Goal: Task Accomplishment & Management: Complete application form

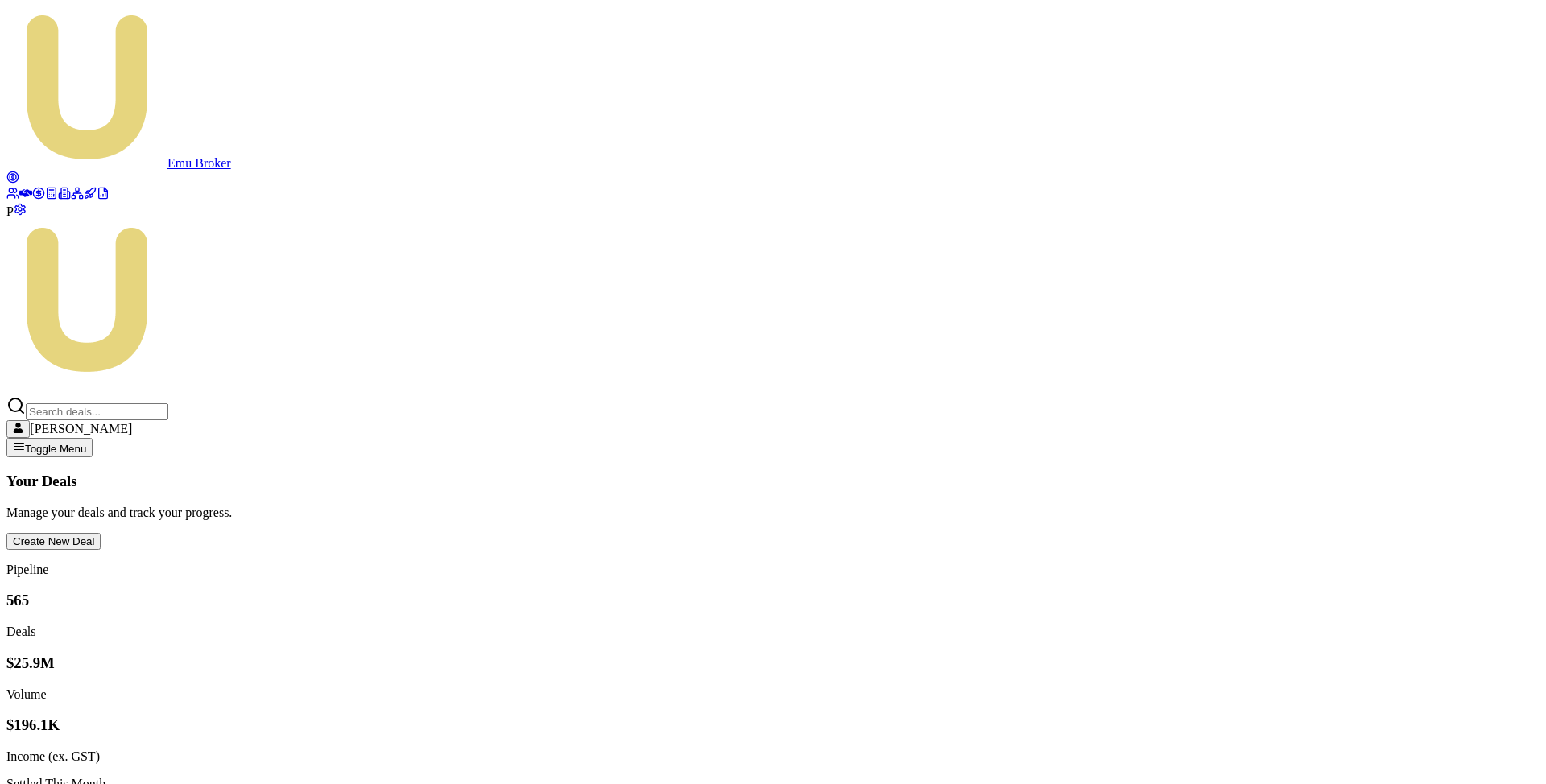
click at [14, 218] on span "P" at bounding box center [10, 211] width 7 height 14
click at [15, 195] on icon at bounding box center [10, 197] width 7 height 3
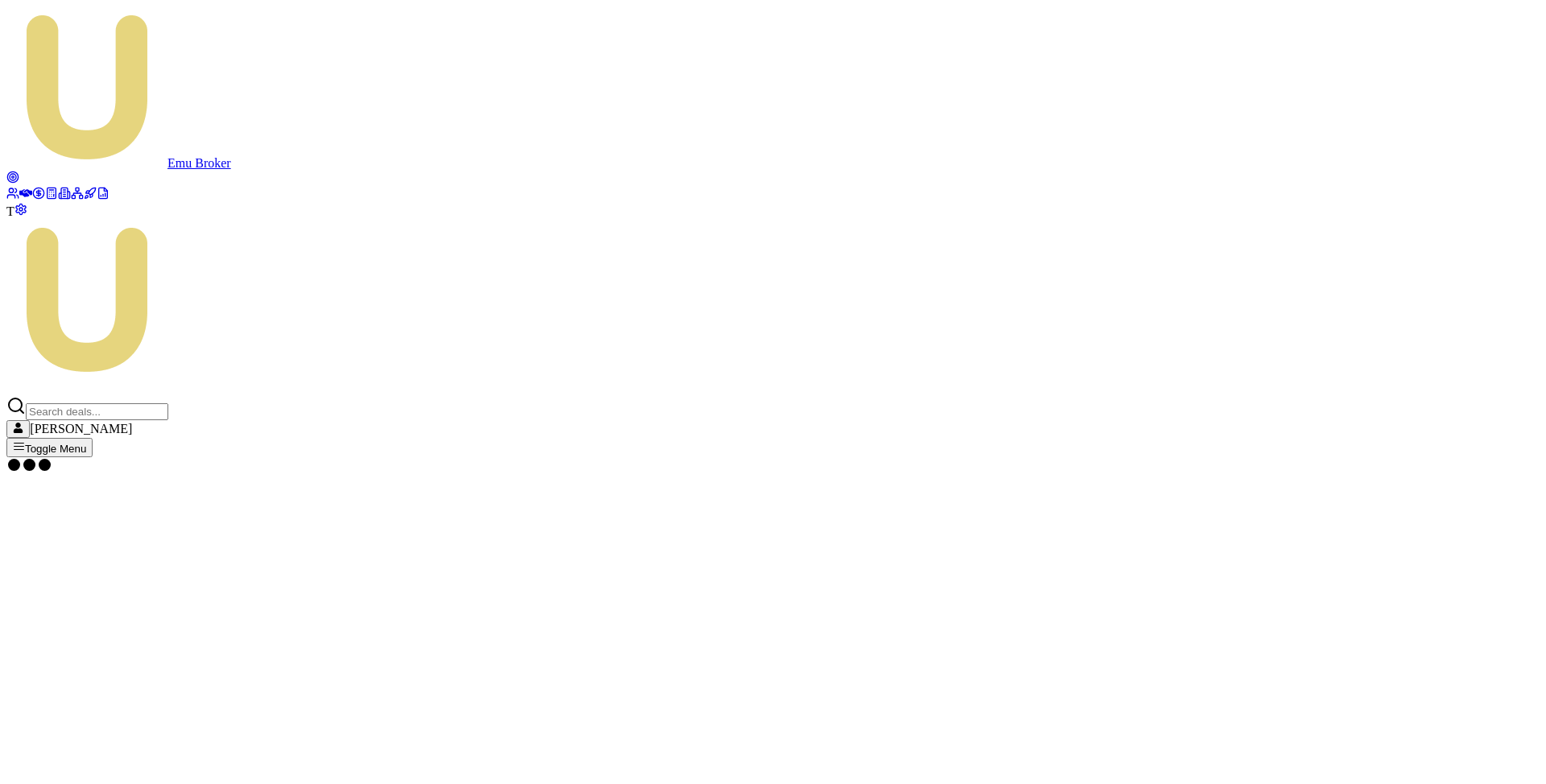
click at [46, 200] on icon at bounding box center [52, 193] width 13 height 13
click at [299, 124] on html "Emu Broker T Matt Leeburn Toggle Menu Calculators Select a calculator... Financ…" at bounding box center [773, 277] width 1546 height 555
click at [94, 525] on button "View Calculator" at bounding box center [50, 533] width 87 height 17
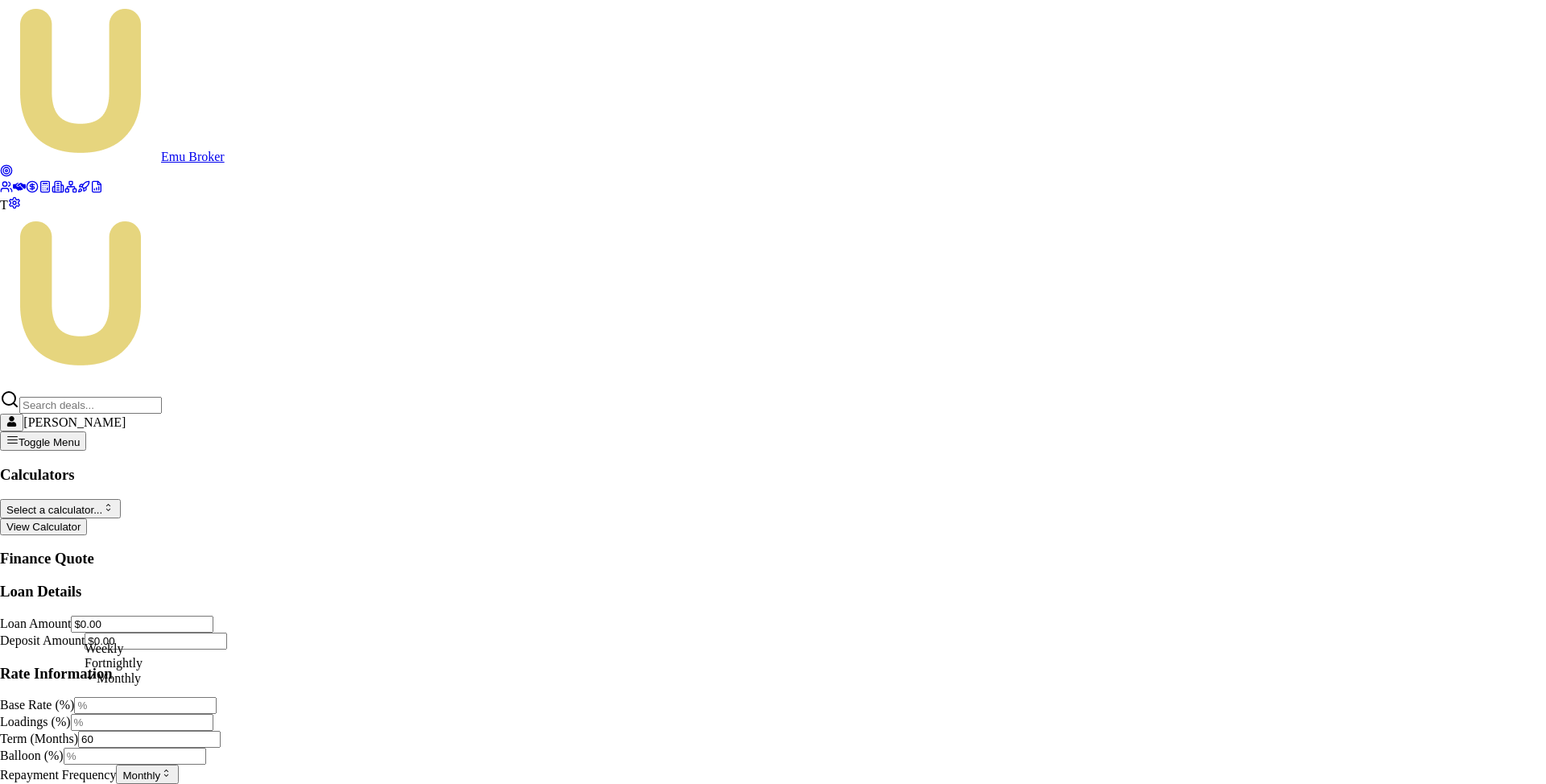
select select "FORTNIGHTLY"
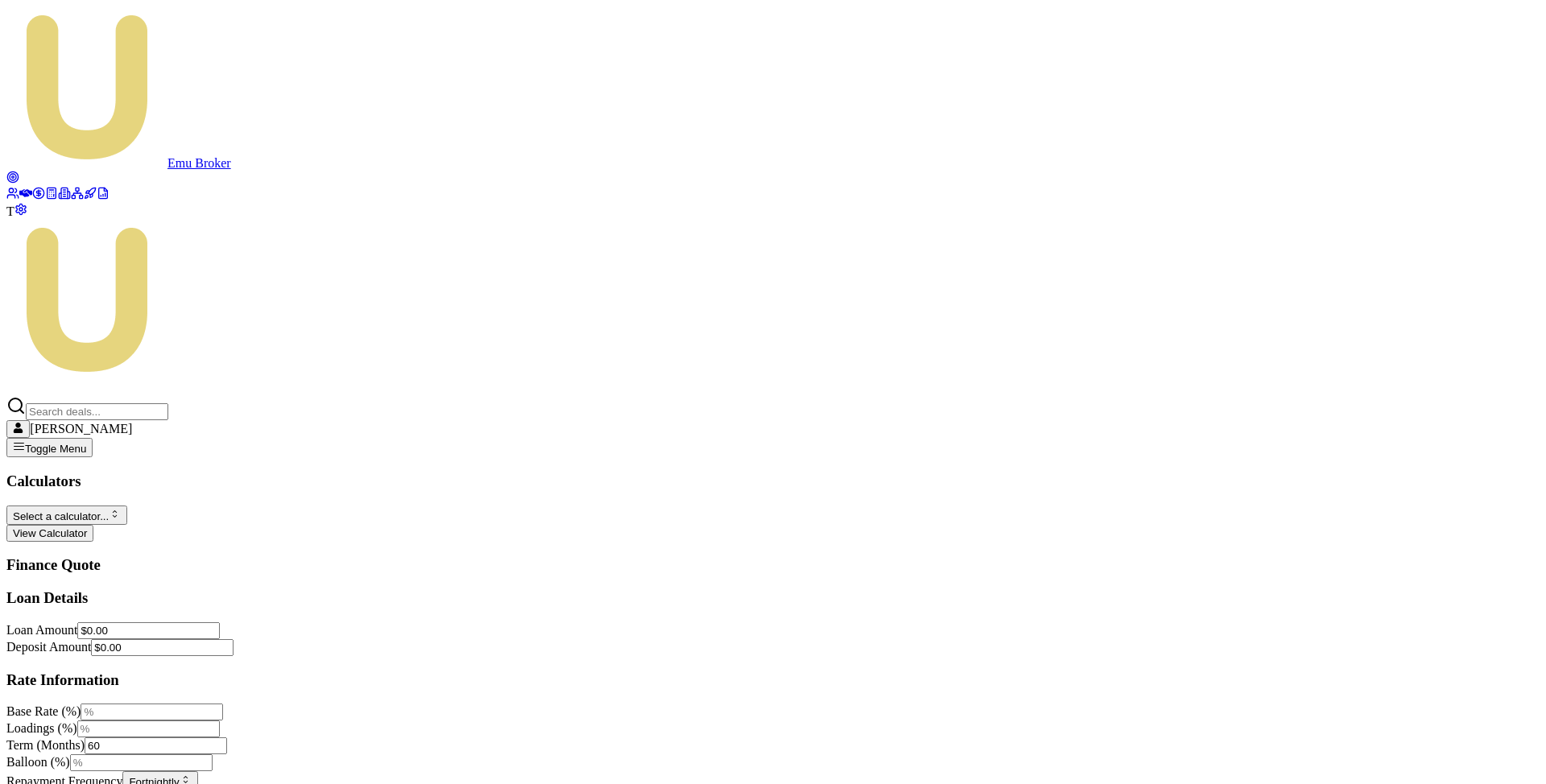
click at [237, 677] on div "Loan Details Loan Amount $0.00 Deposit Amount $0.00 Rate Information Base Rate …" at bounding box center [773, 699] width 1533 height 221
click at [350, 641] on div "Loan Details Loan Amount $0.00 Deposit Amount $0.00 Rate Information Base Rate …" at bounding box center [773, 699] width 1533 height 221
click at [21, 189] on icon at bounding box center [26, 192] width 13 height 8
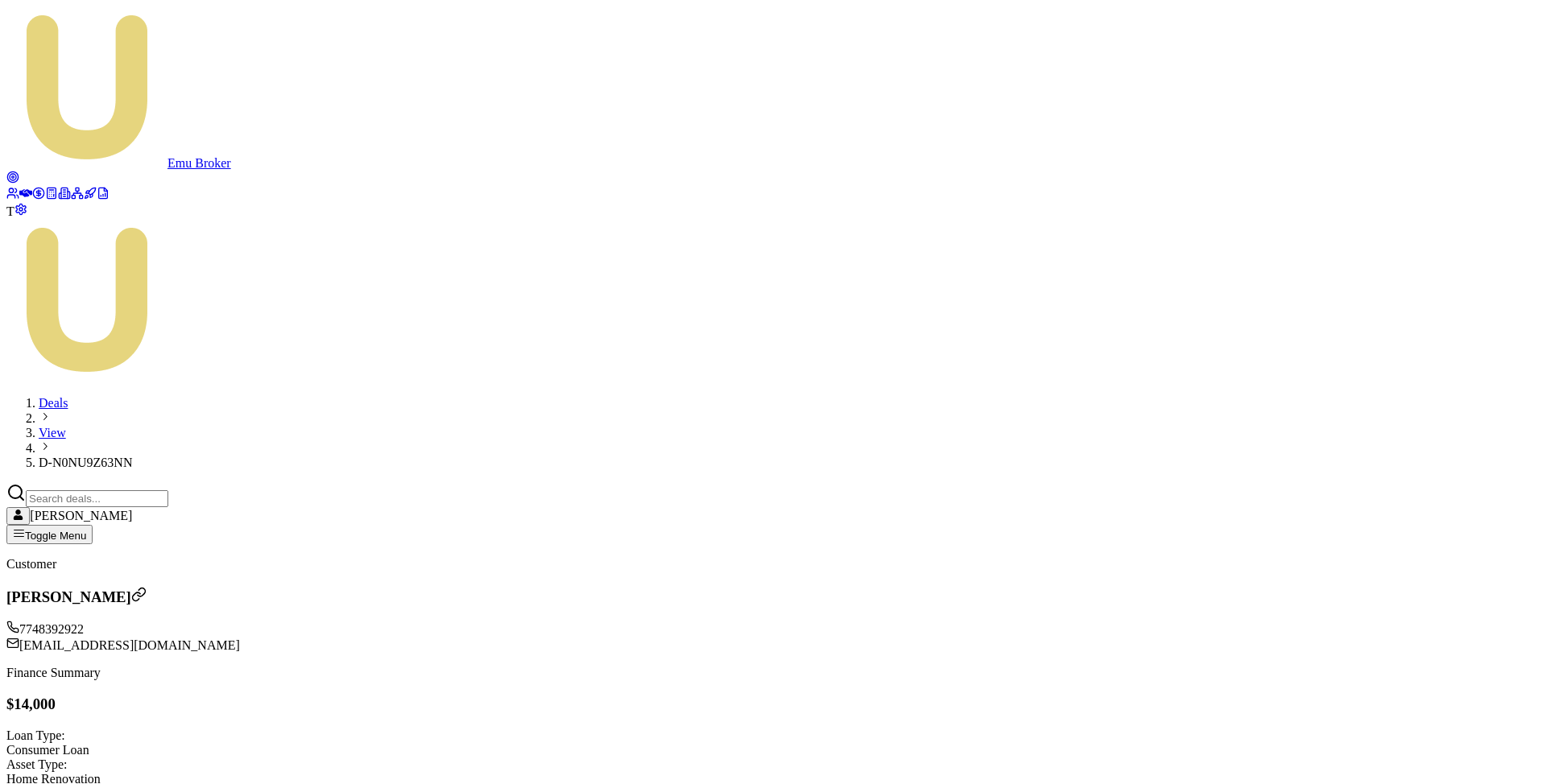
click at [566, 363] on html "Emu Broker T Deals View D-N0NU9Z63NN [PERSON_NAME] Toggle Menu Customer Matt Te…" at bounding box center [773, 716] width 1546 height 1433
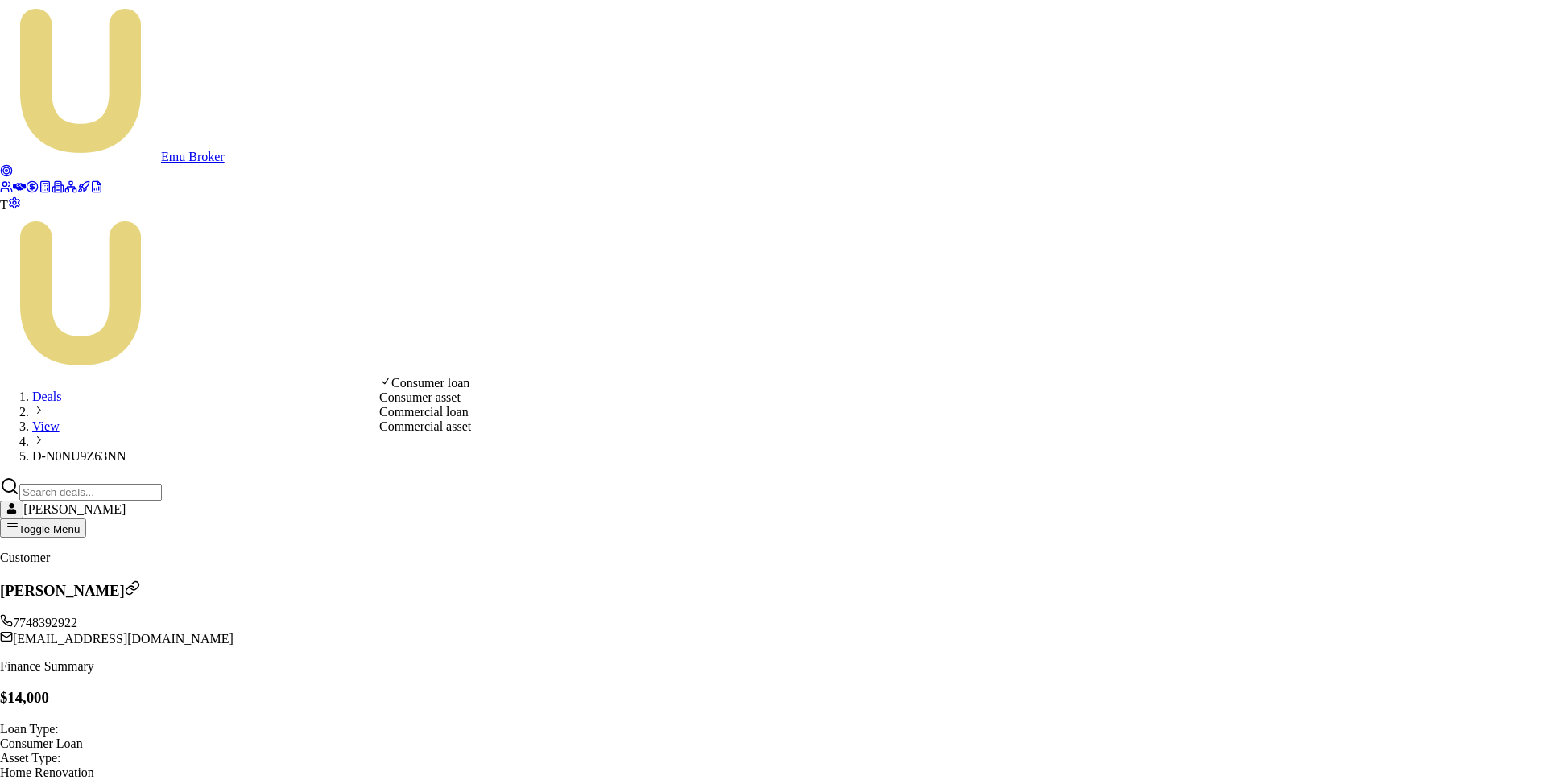
click at [575, 360] on html "Emu Broker T Deals View D-N0NU9Z63NN Matt Leeburn Toggle Menu Customer Matt Tes…" at bounding box center [773, 720] width 1546 height 1441
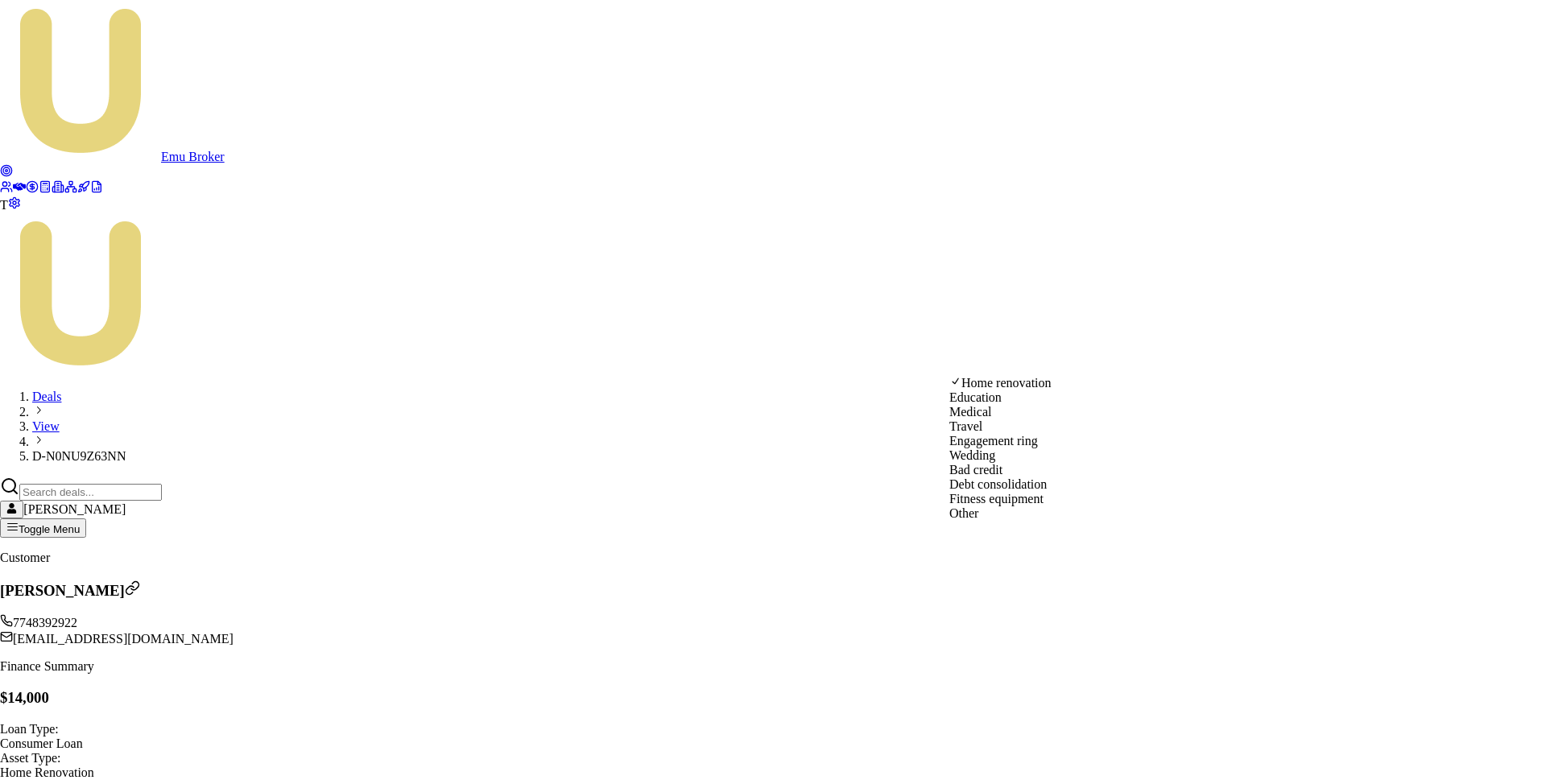
click at [988, 368] on html "Emu Broker T Deals View D-N0NU9Z63NN Matt Leeburn Toggle Menu Customer Matt Tes…" at bounding box center [773, 720] width 1546 height 1441
select select "TRAVEL"
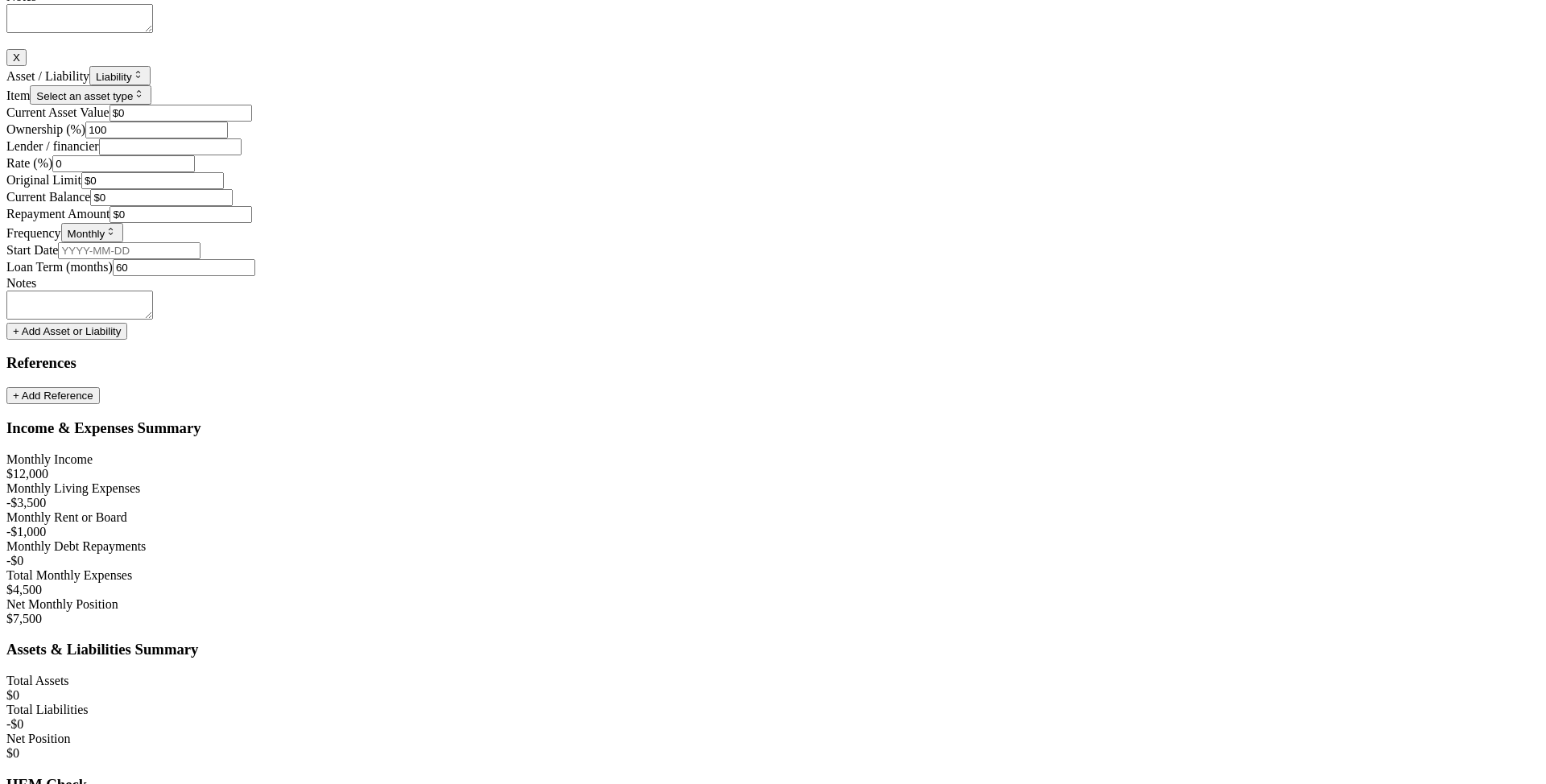
scroll to position [4616, 0]
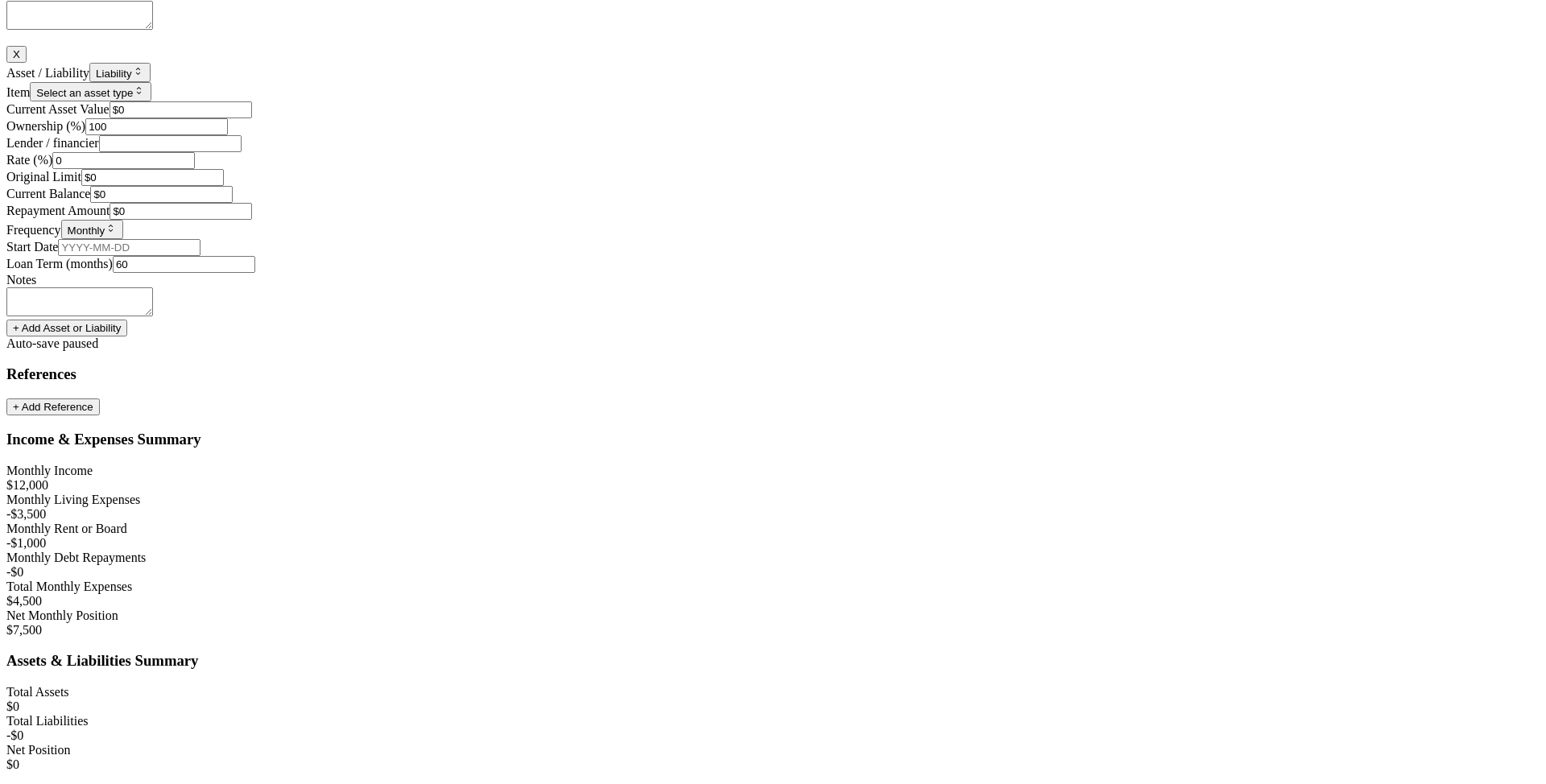
click at [127, 337] on button "+ Add Asset or Liability" at bounding box center [67, 328] width 121 height 17
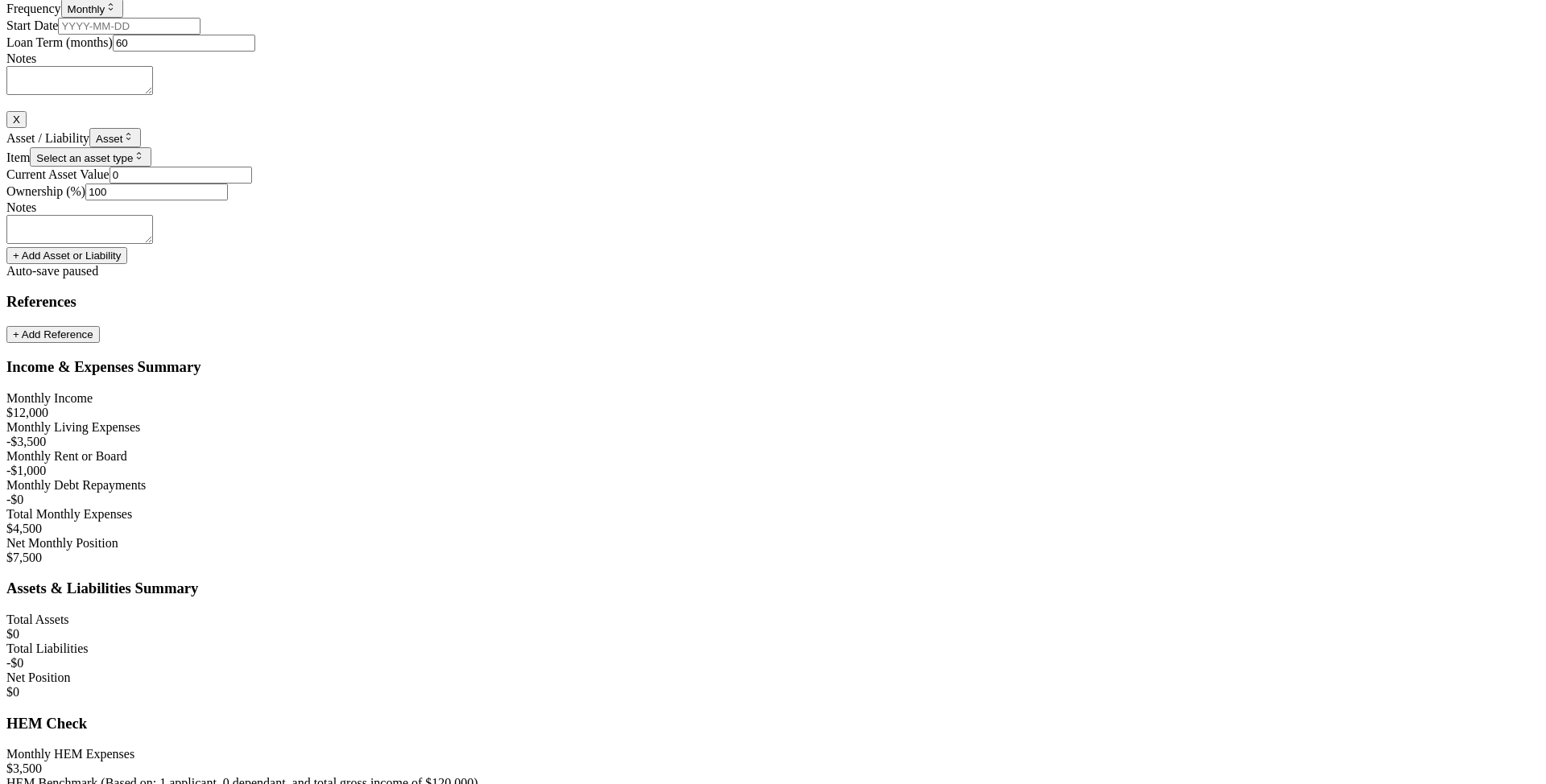
scroll to position [4890, 0]
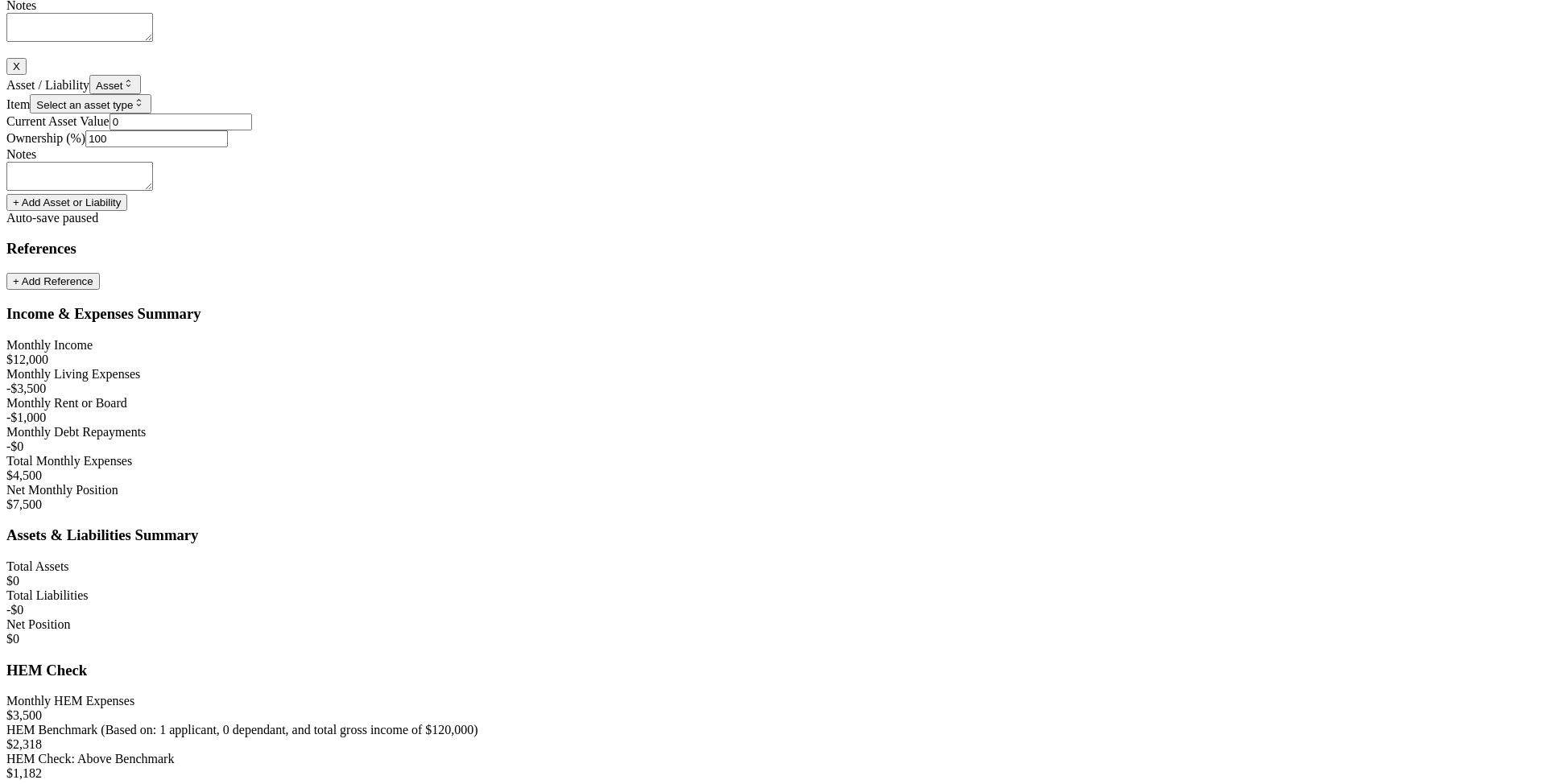
type input "$0"
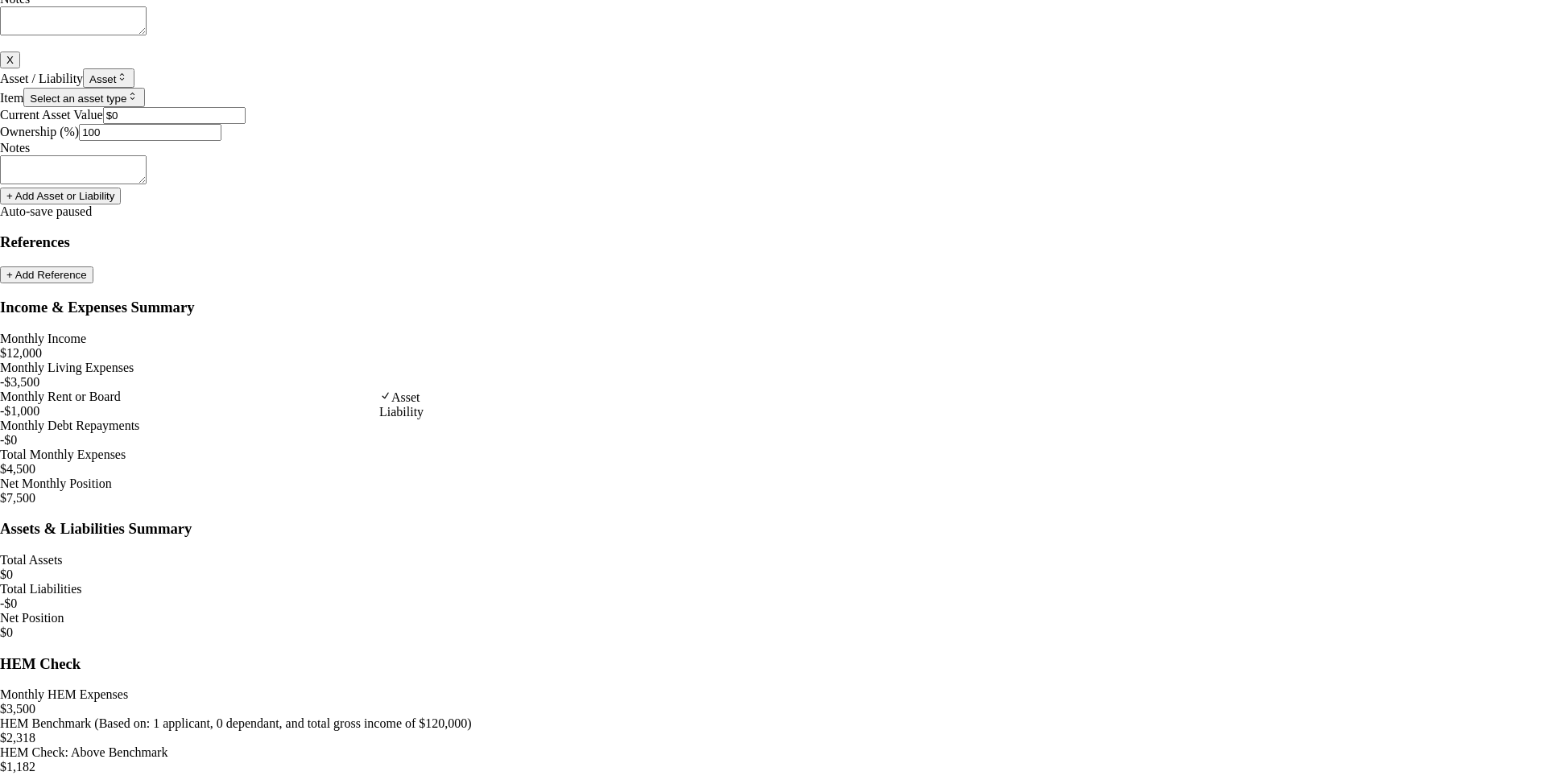
select select "LIABILITY"
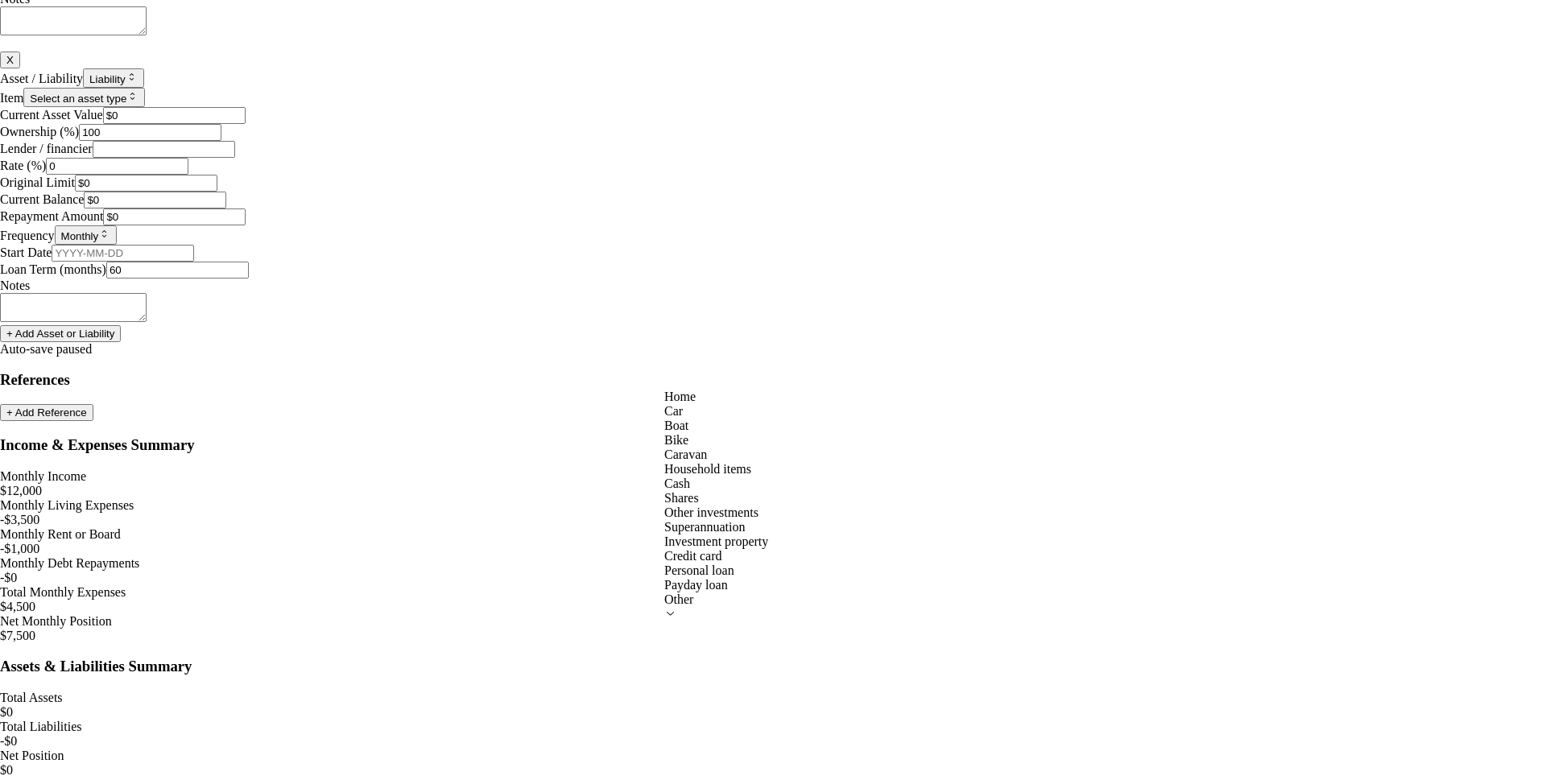
select select "PAYDAY_LOAN"
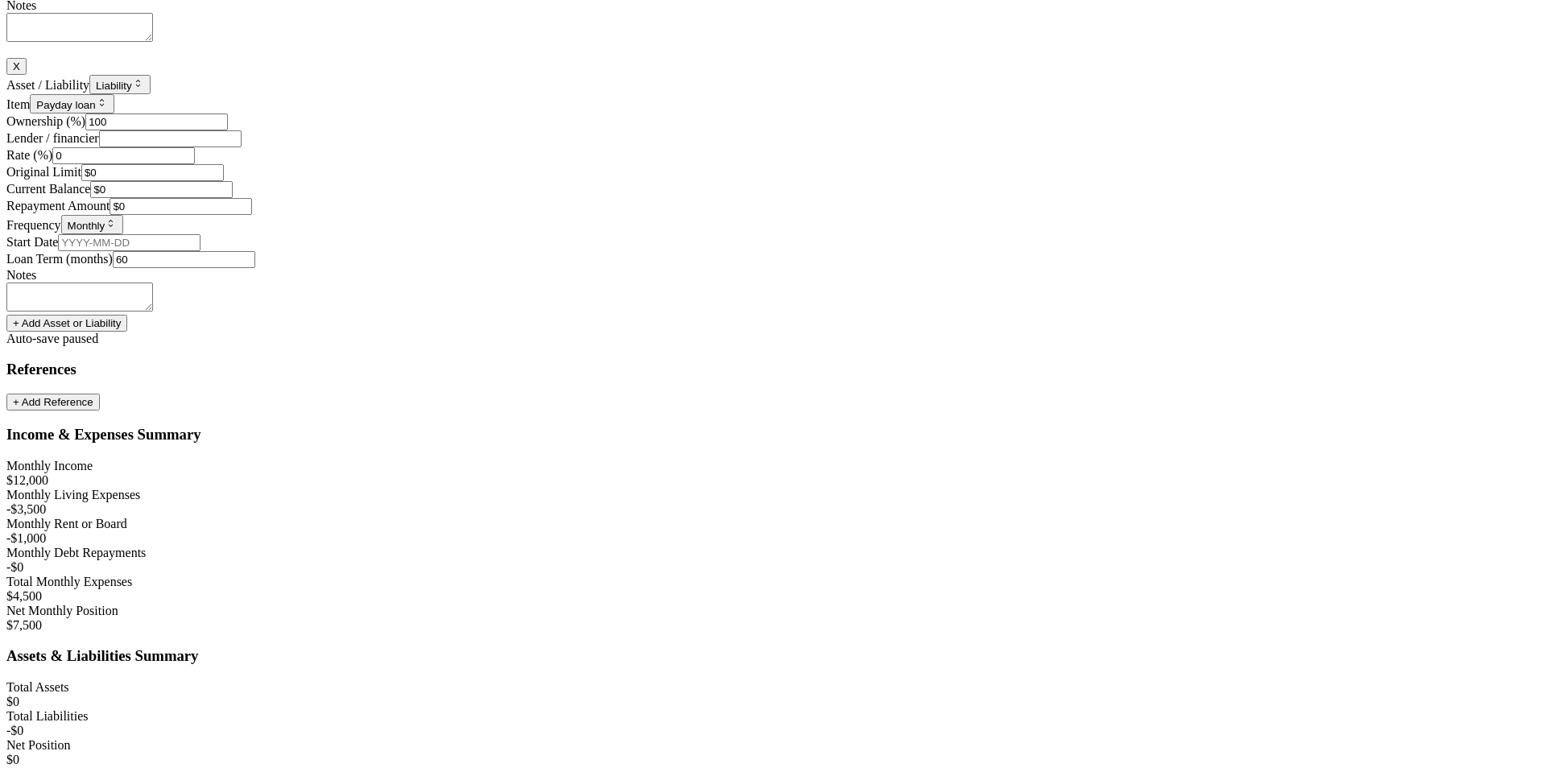
click at [844, 234] on div "Frequency Monthly Weekly Fortnightly Monthly Quarterly Annually" at bounding box center [773, 224] width 1533 height 20
click at [195, 164] on input "0" at bounding box center [124, 156] width 143 height 17
drag, startPoint x: 756, startPoint y: 446, endPoint x: 666, endPoint y: 447, distance: 90.0
click at [195, 164] on input "0" at bounding box center [124, 156] width 143 height 17
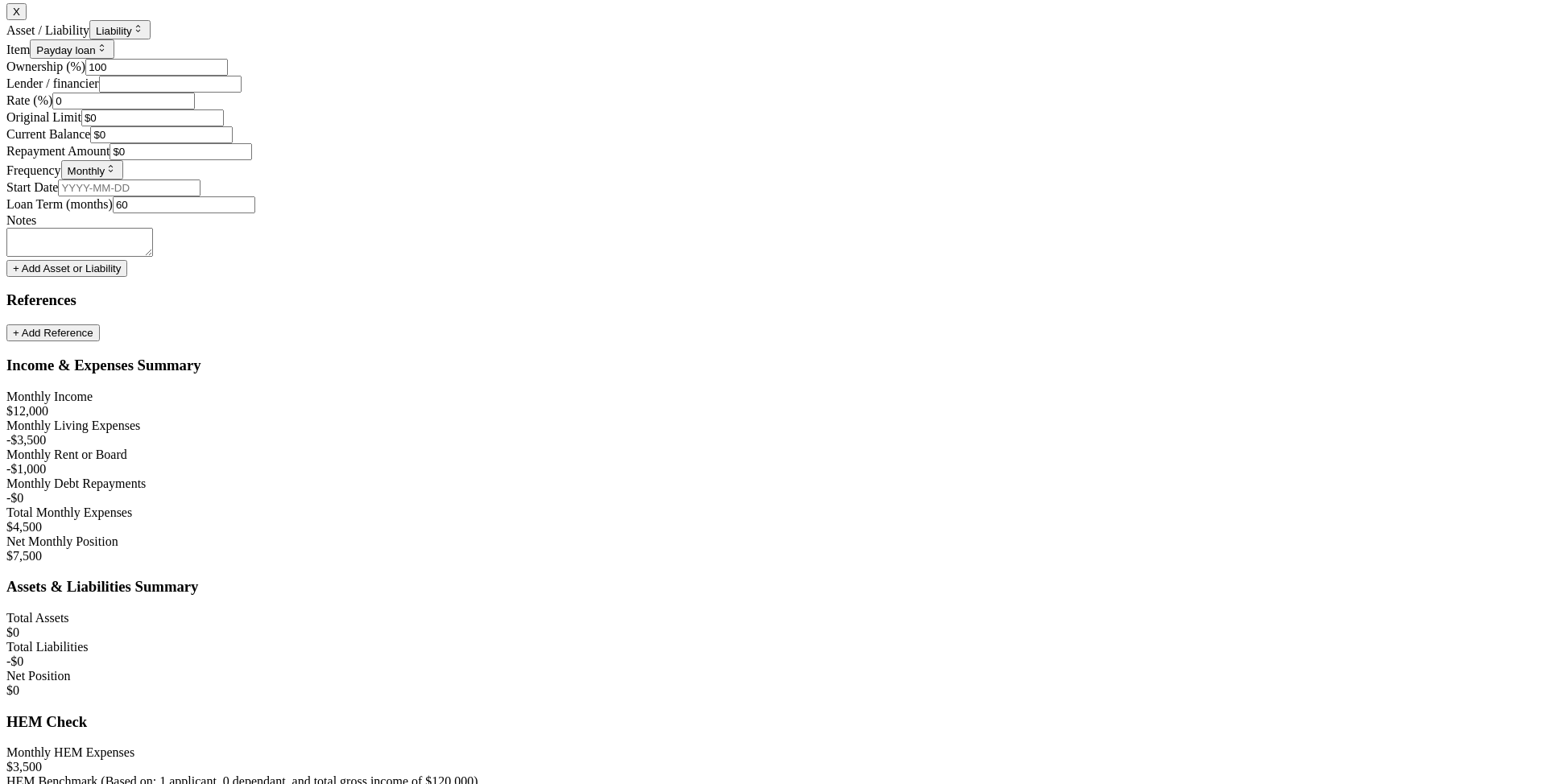
scroll to position [4910, 0]
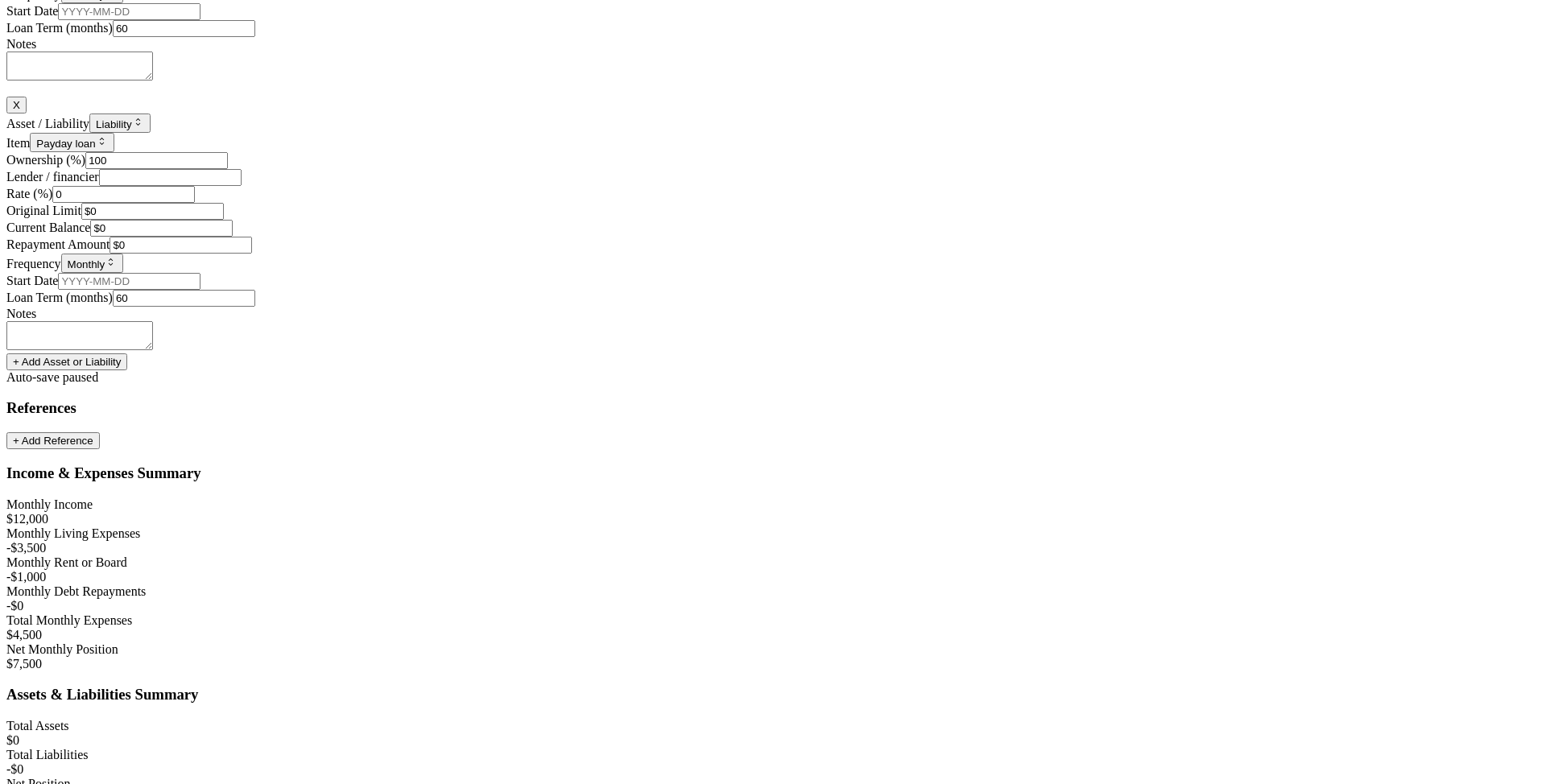
drag, startPoint x: 695, startPoint y: 463, endPoint x: 673, endPoint y: 463, distance: 22.0
click at [195, 203] on input "0" at bounding box center [124, 195] width 143 height 17
type input "9"
click at [746, 354] on div "X Asset / Liability Liability Asset Liability Item Payday loan Home Car Boat Bi…" at bounding box center [773, 225] width 1533 height 257
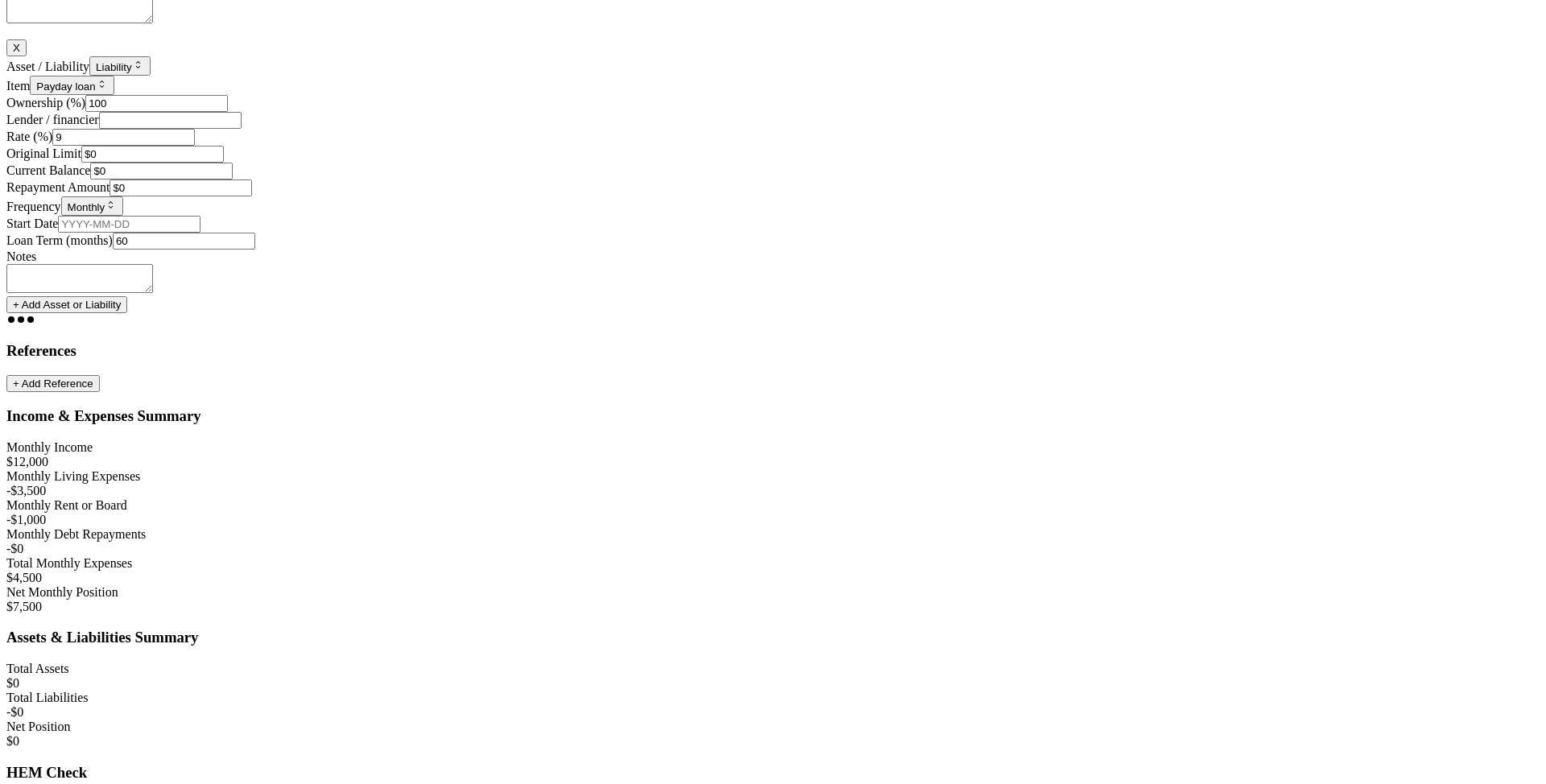
scroll to position [5005, 0]
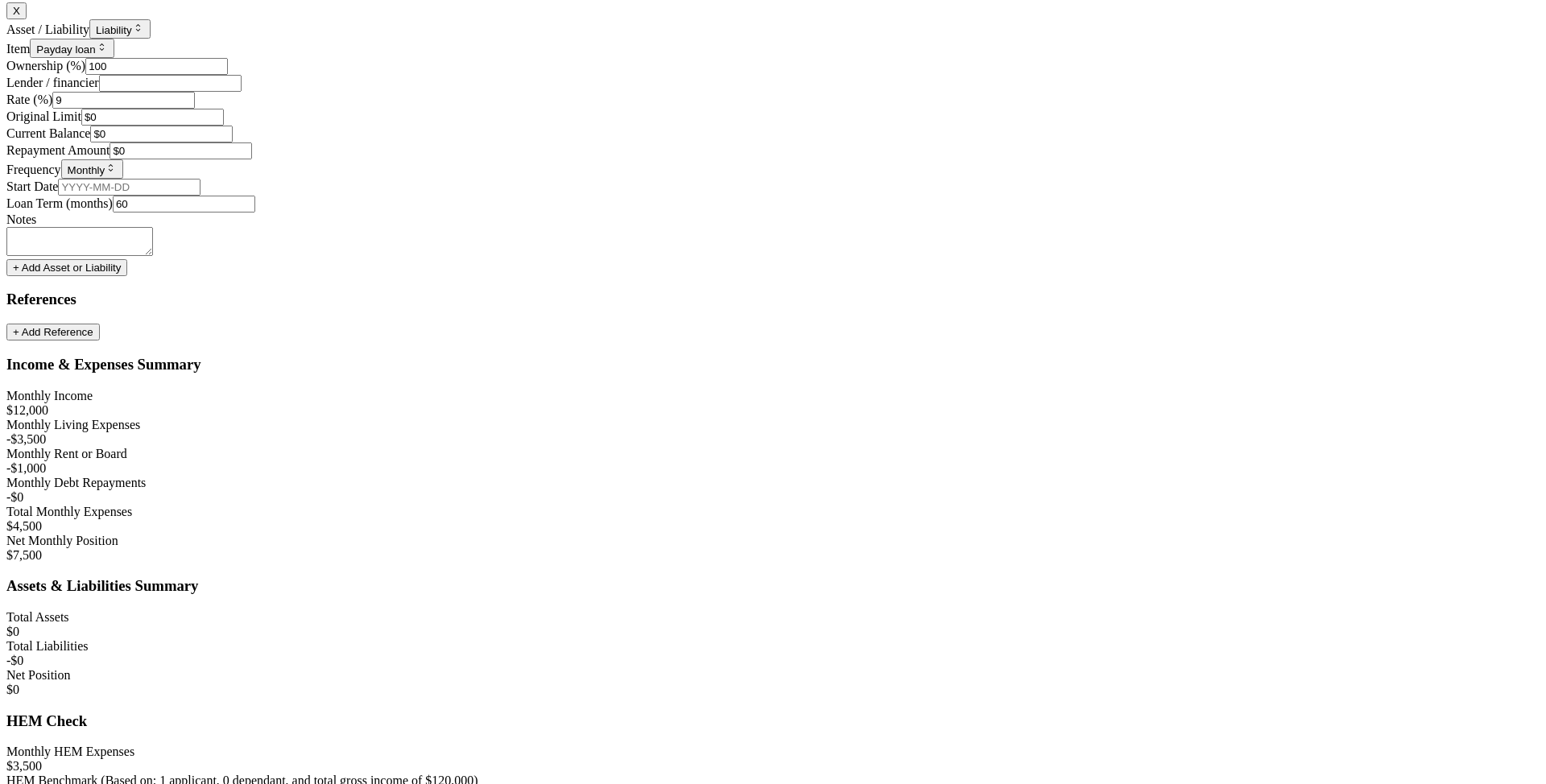
click at [599, 259] on div "X Asset / Liability Liability Asset Liability Item Payday loan Home Car Boat Bi…" at bounding box center [773, 131] width 1533 height 257
click at [241, 92] on input "Lender / financier" at bounding box center [170, 83] width 143 height 17
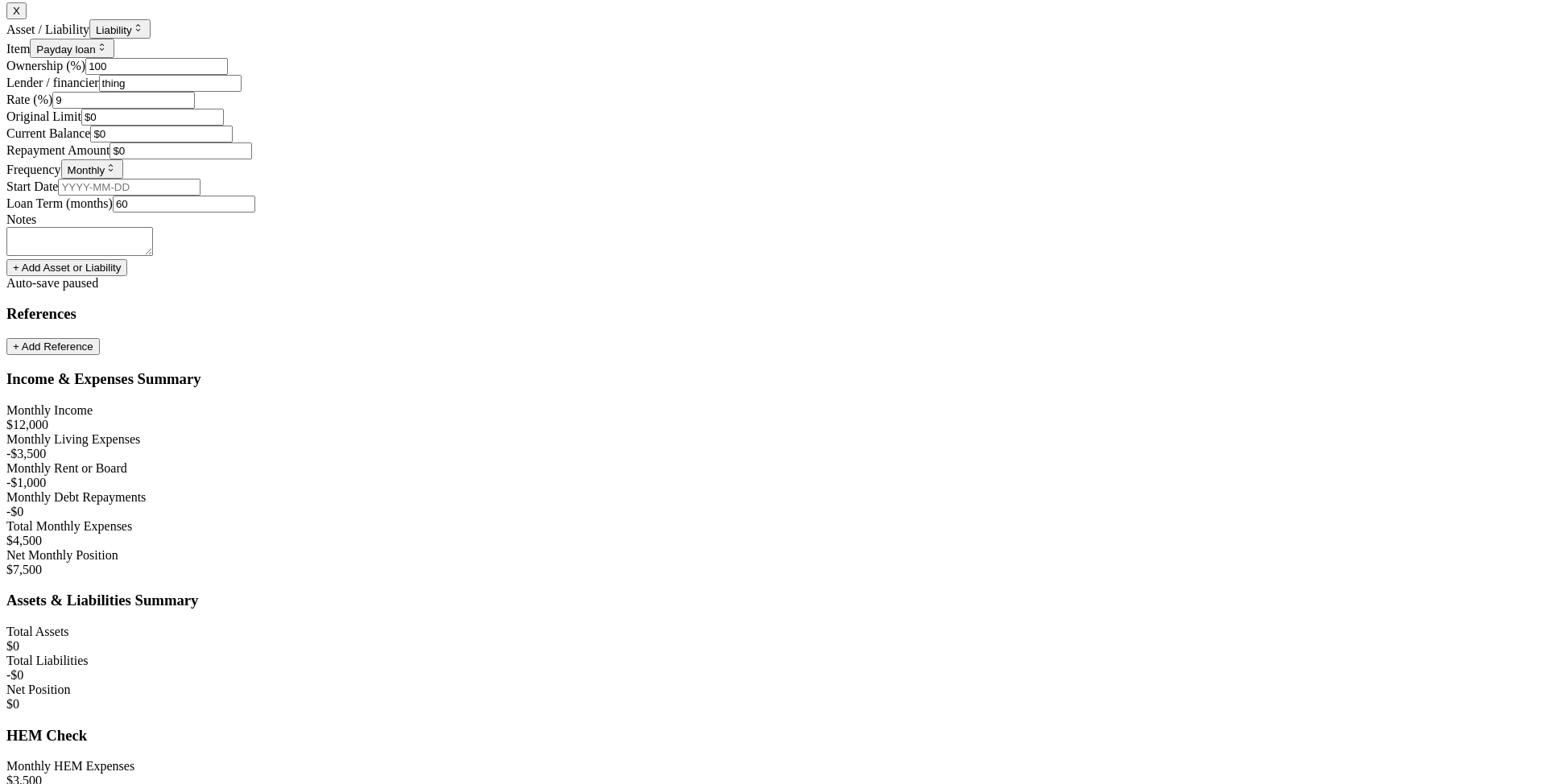
type input "thing"
click at [618, 160] on div "Repayment Amount $0" at bounding box center [773, 151] width 1533 height 17
type input "0"
click at [252, 160] on input "0" at bounding box center [181, 151] width 143 height 17
type input "$100"
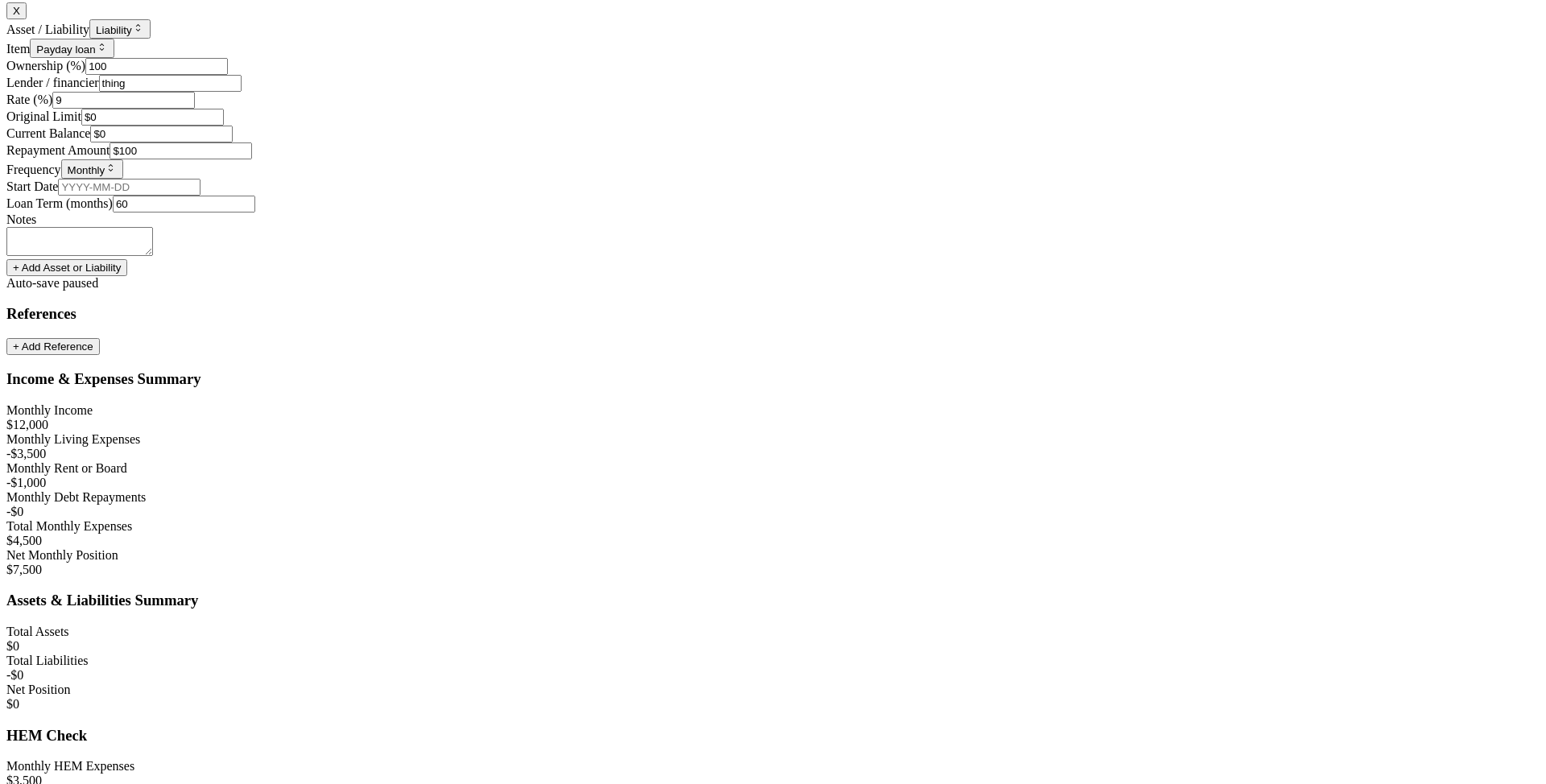
click at [624, 227] on div "Notes" at bounding box center [773, 220] width 1533 height 15
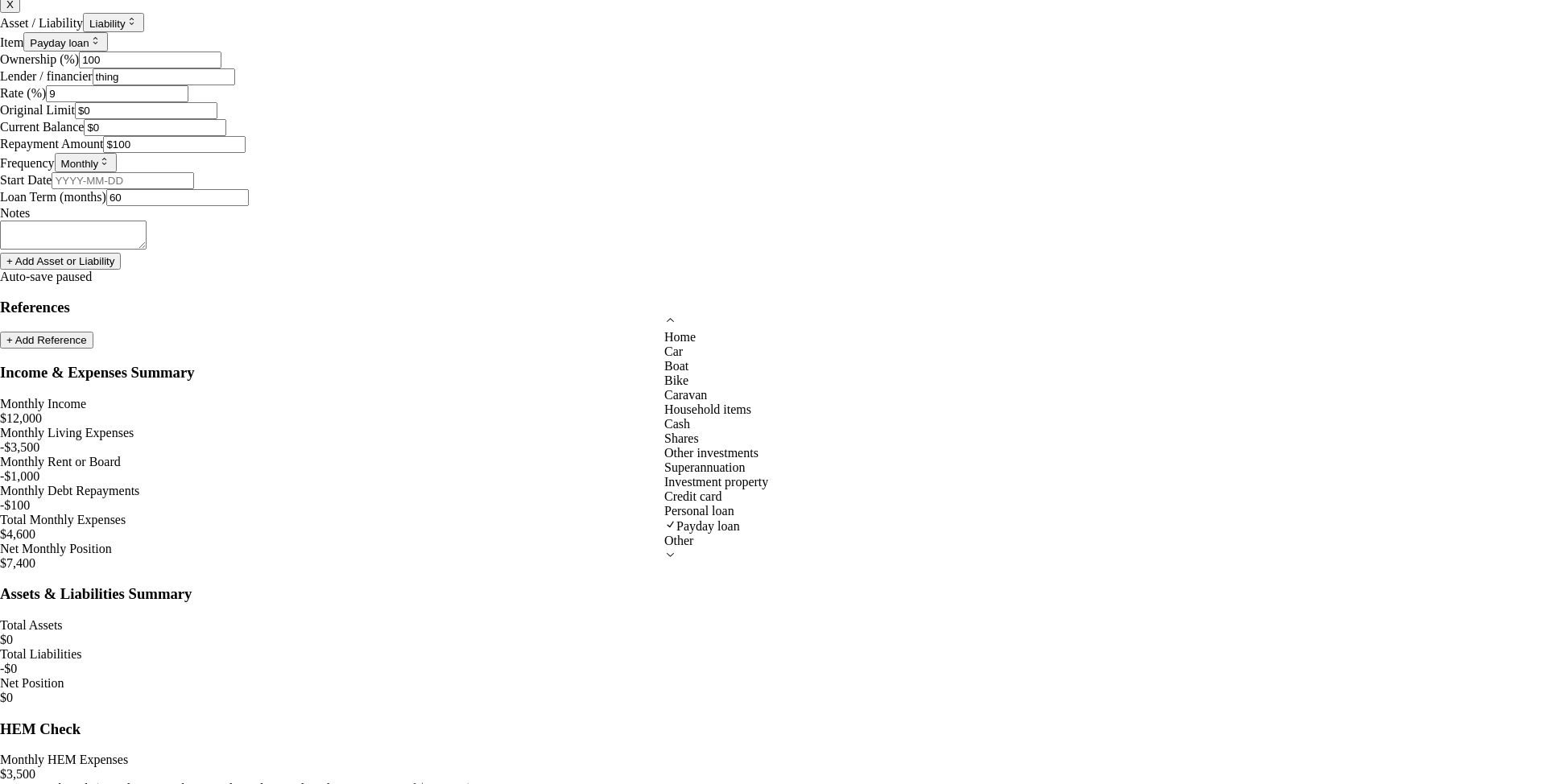
scroll to position [104, 0]
select select "OTHER_INVESTMENTS"
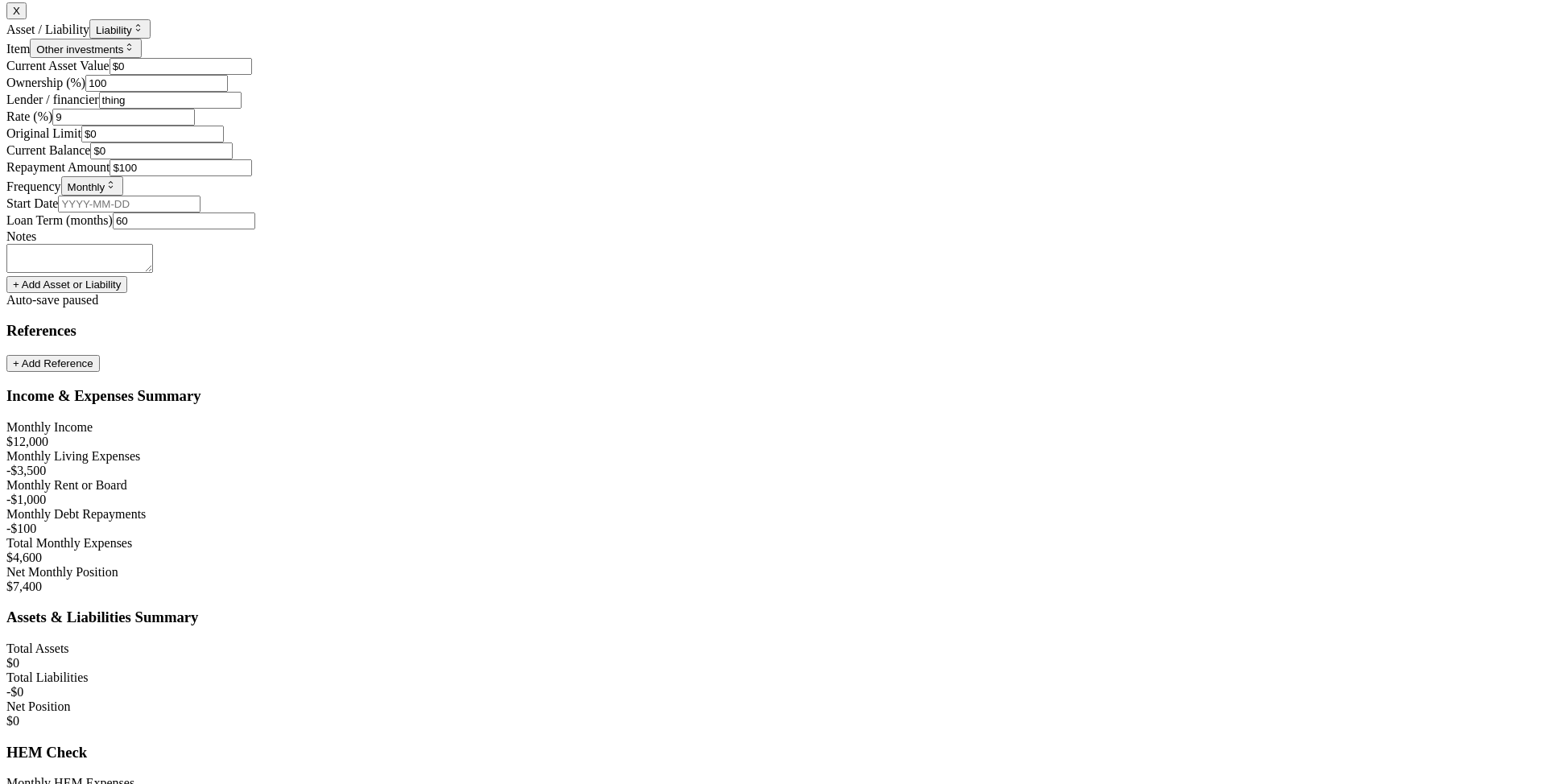
click at [765, 244] on div "Notes" at bounding box center [773, 236] width 1533 height 15
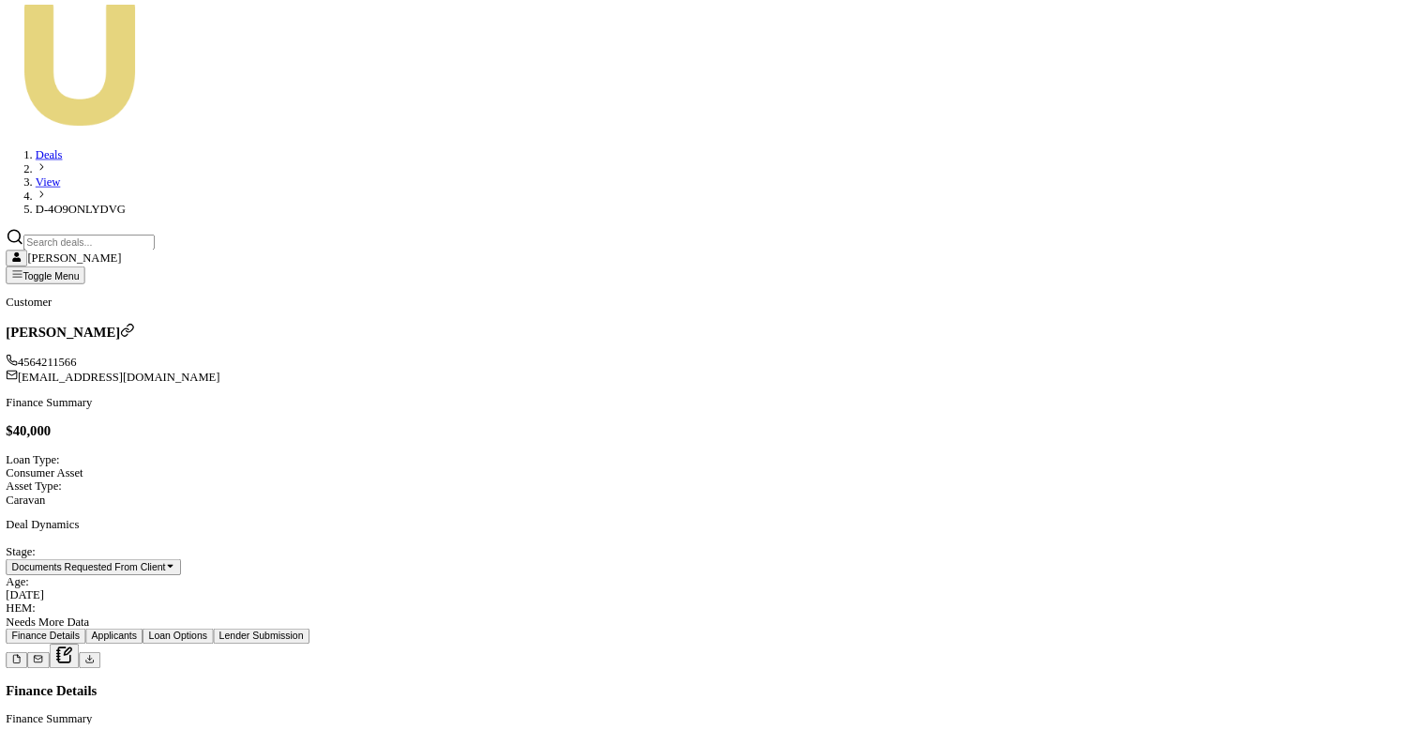
scroll to position [363, 0]
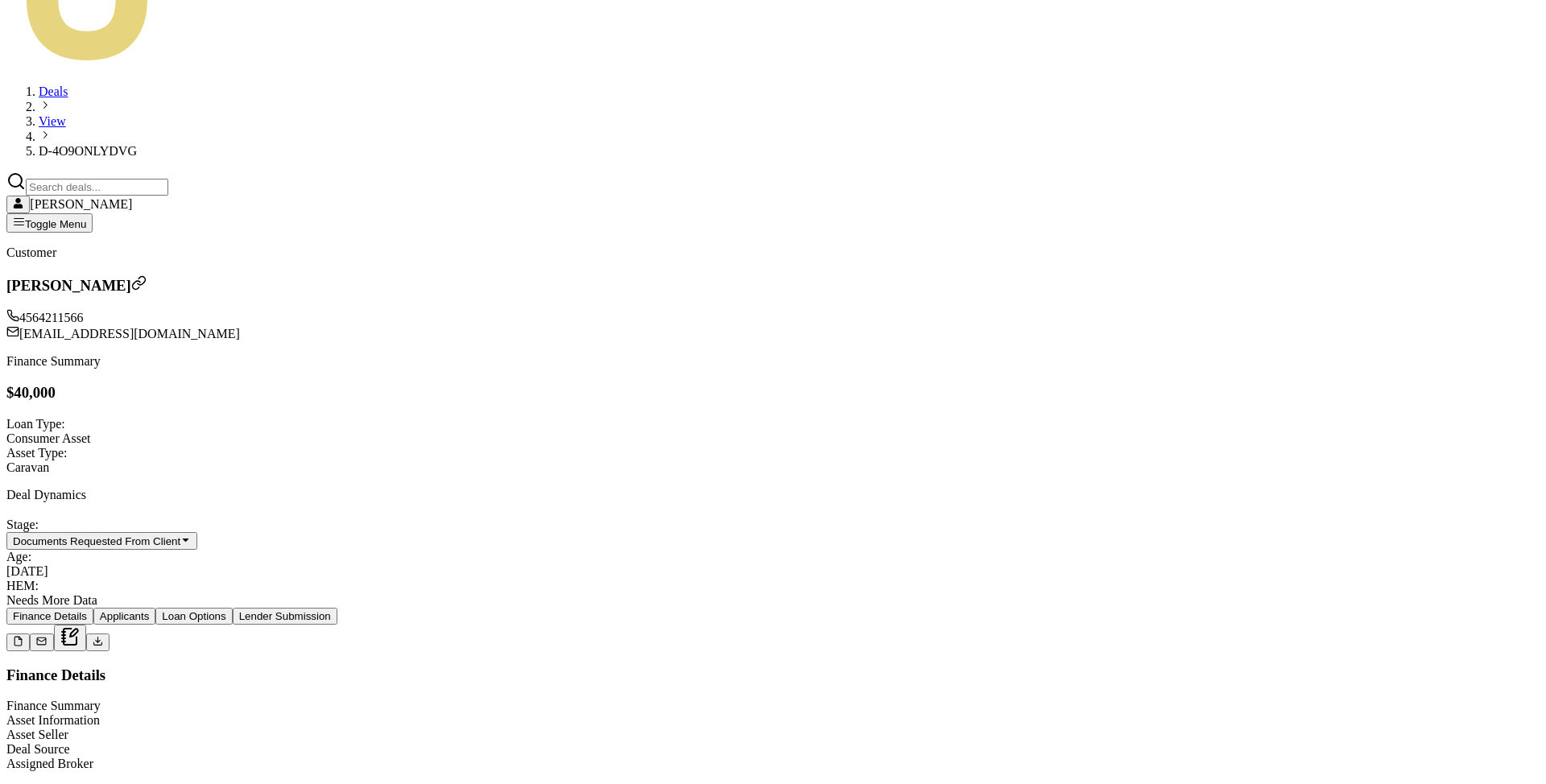
click at [731, 325] on html "Emu Broker T Deals View D-4O9ONLYDVG [PERSON_NAME] Toggle Menu Customer Matt Te…" at bounding box center [773, 678] width 1546 height 1979
click at [995, 323] on html "Emu Broker T Deals View D-4O9ONLYDVG [PERSON_NAME] Toggle Menu Customer Matt Te…" at bounding box center [773, 685] width 1546 height 1994
